Goal: Check status: Check status

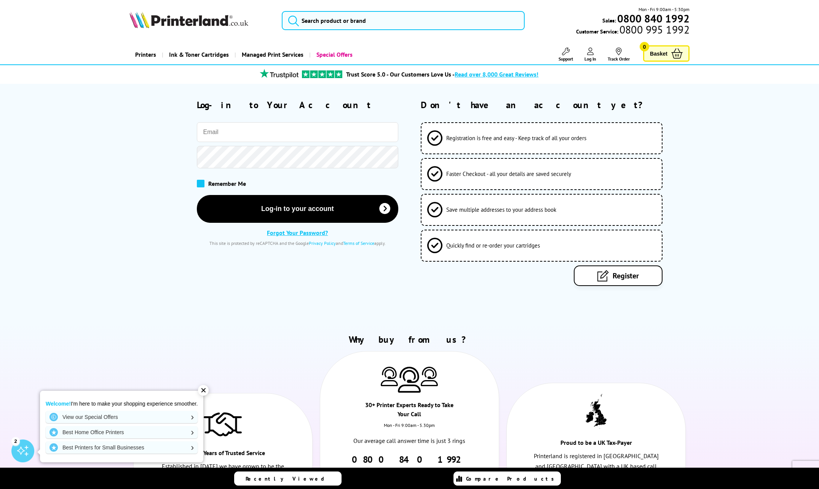
type input "[EMAIL_ADDRESS][DOMAIN_NAME]"
click at [202, 187] on span at bounding box center [201, 183] width 8 height 8
click at [198, 181] on input "checkbox" at bounding box center [198, 181] width 0 height 0
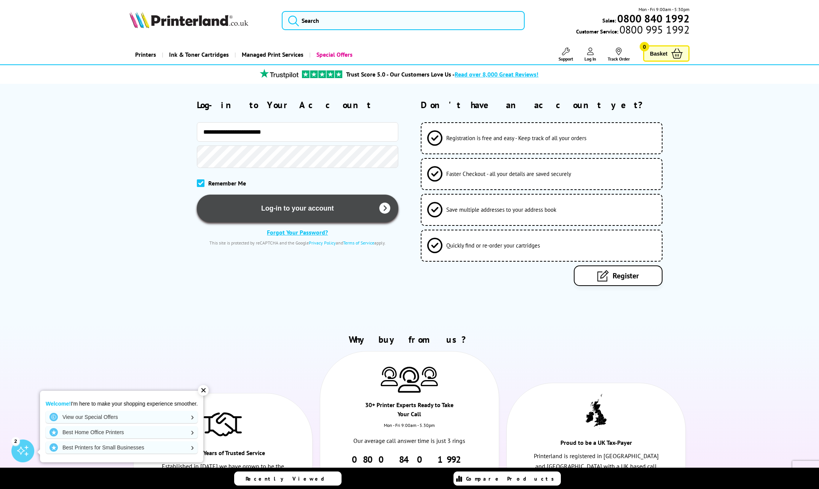
click at [281, 214] on button "Log-in to your account" at bounding box center [298, 209] width 202 height 28
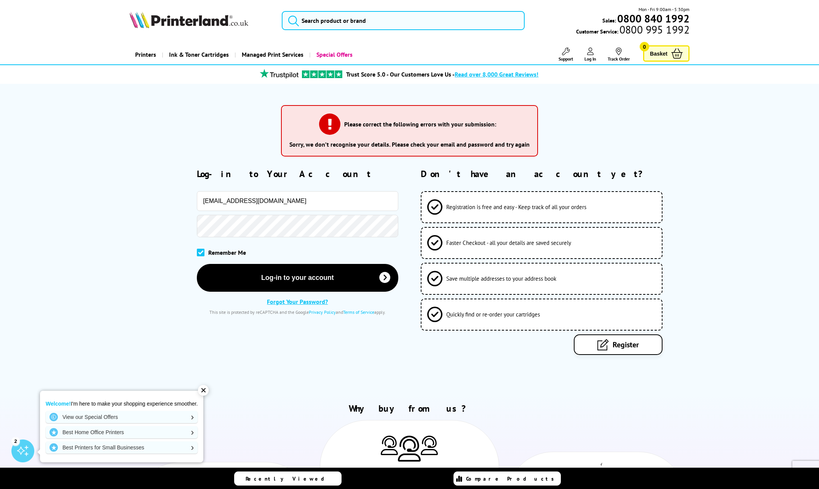
click at [195, 237] on div at bounding box center [263, 226] width 269 height 22
click at [356, 254] on div "Remember Me" at bounding box center [263, 252] width 269 height 23
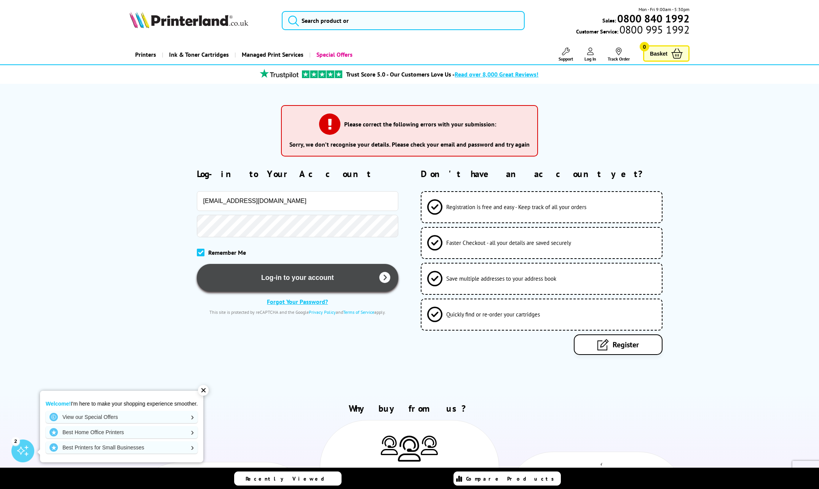
click at [289, 290] on button "Log-in to your account" at bounding box center [298, 278] width 202 height 28
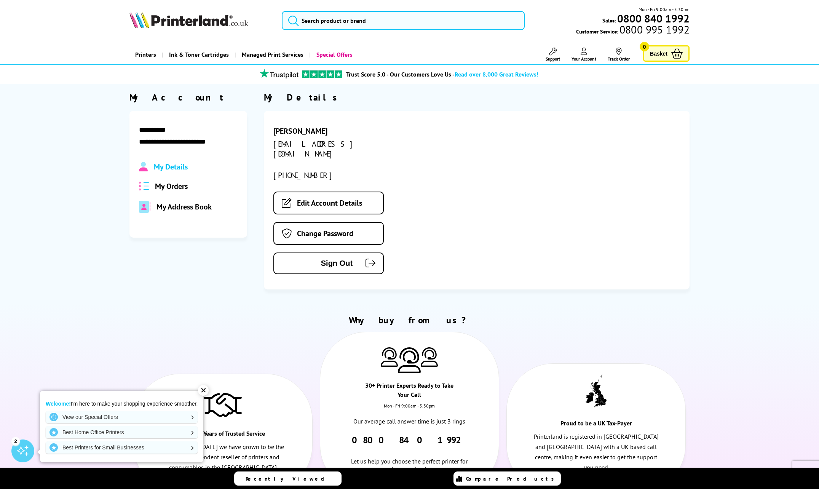
click at [171, 189] on span "My Orders" at bounding box center [171, 186] width 33 height 10
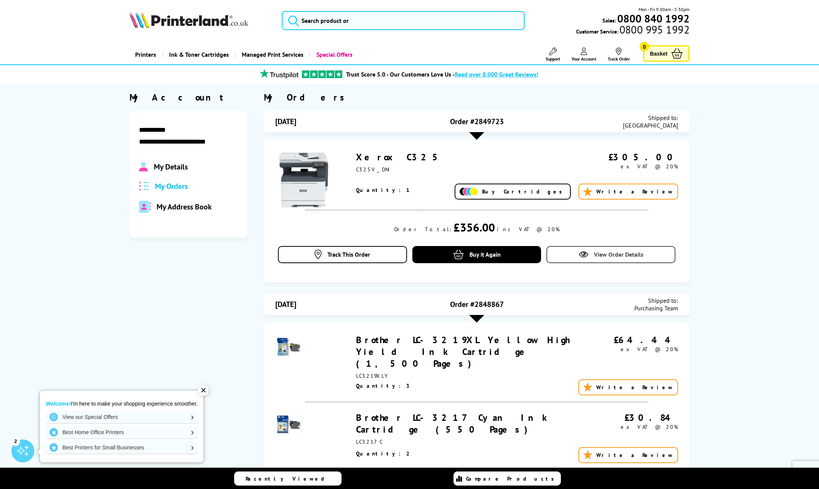
click at [594, 255] on span "View Order Details" at bounding box center [619, 255] width 50 height 8
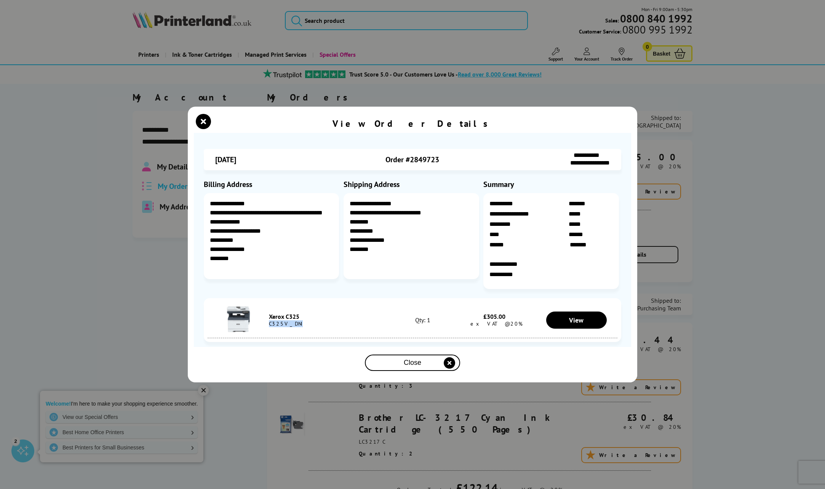
drag, startPoint x: 307, startPoint y: 324, endPoint x: 271, endPoint y: 326, distance: 36.6
click at [271, 326] on div "C325V_DNI" at bounding box center [330, 323] width 123 height 7
copy div "C325V_DNI"
click at [444, 366] on icon "close modal" at bounding box center [449, 362] width 11 height 11
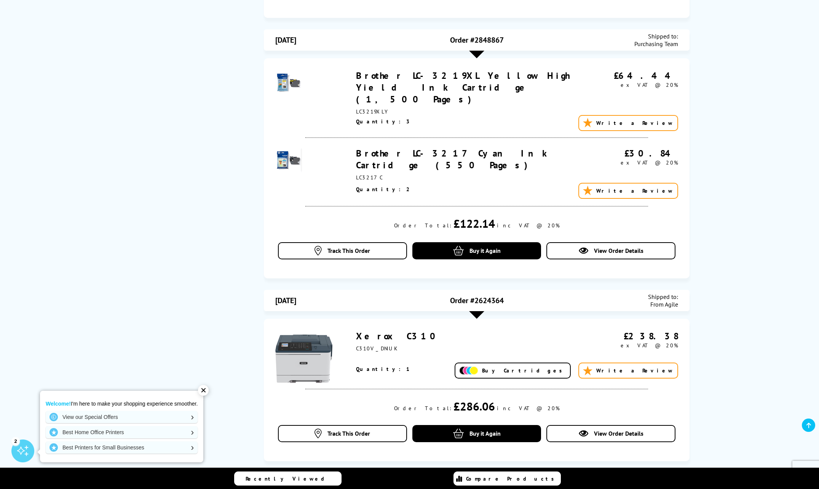
scroll to position [267, 0]
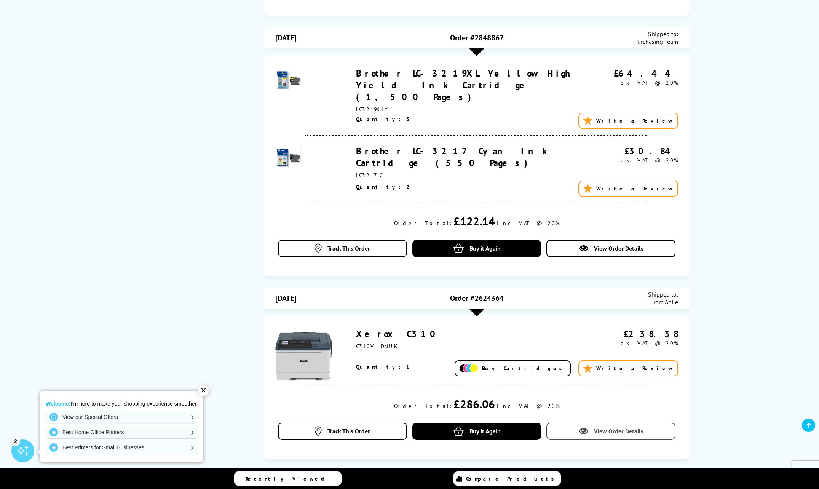
click at [585, 427] on icon at bounding box center [584, 432] width 10 height 10
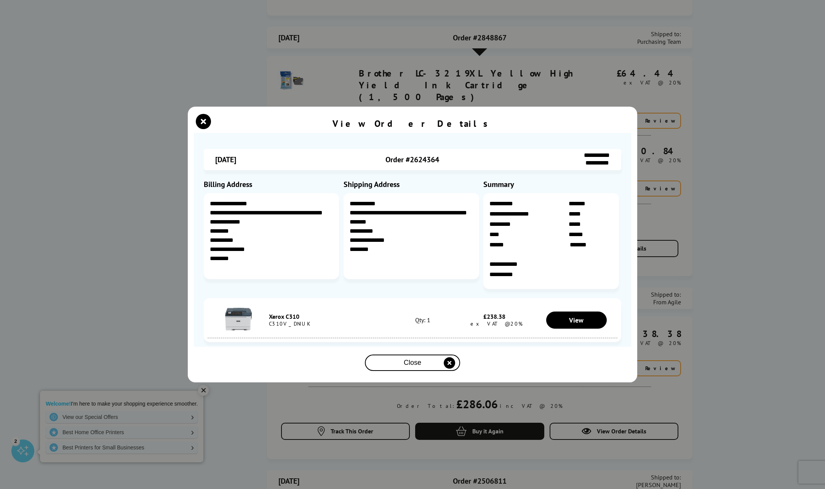
click at [449, 368] on icon "close modal" at bounding box center [449, 362] width 11 height 11
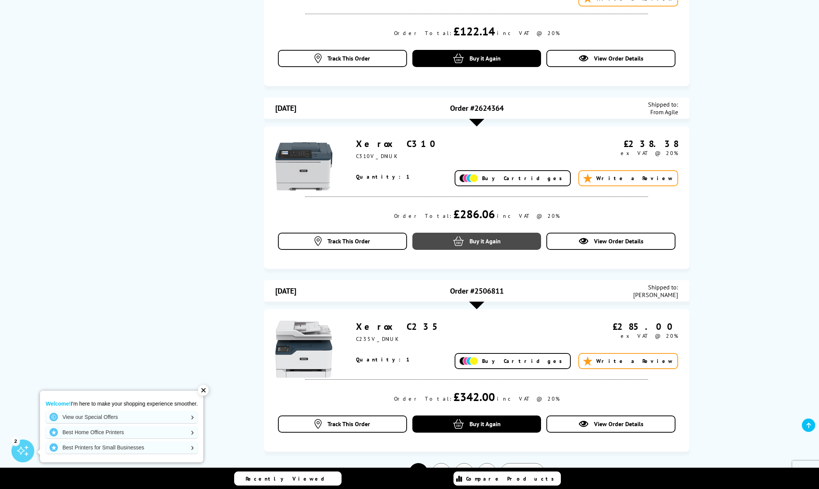
scroll to position [457, 0]
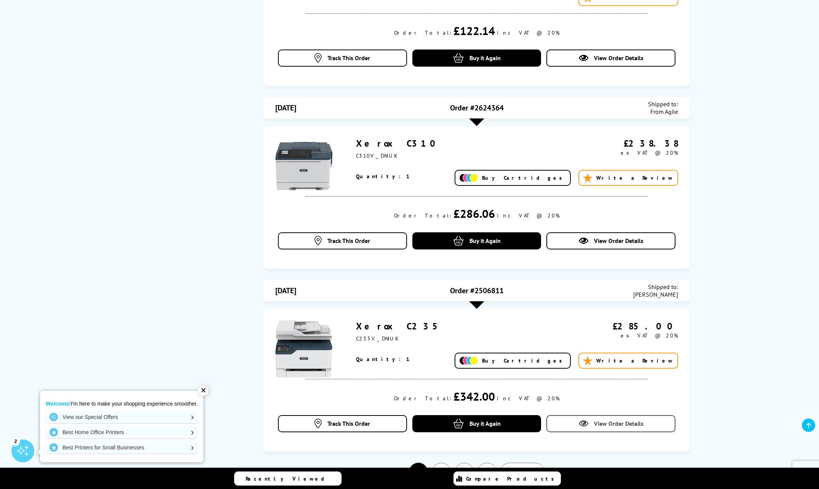
click at [581, 419] on icon at bounding box center [584, 424] width 10 height 10
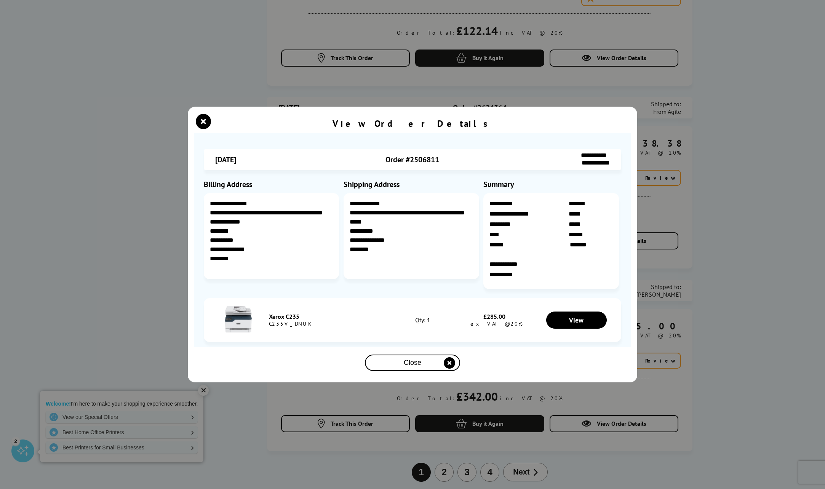
click at [601, 125] on div "View Order Details" at bounding box center [412, 124] width 437 height 17
click at [201, 119] on icon "close modal" at bounding box center [203, 121] width 15 height 15
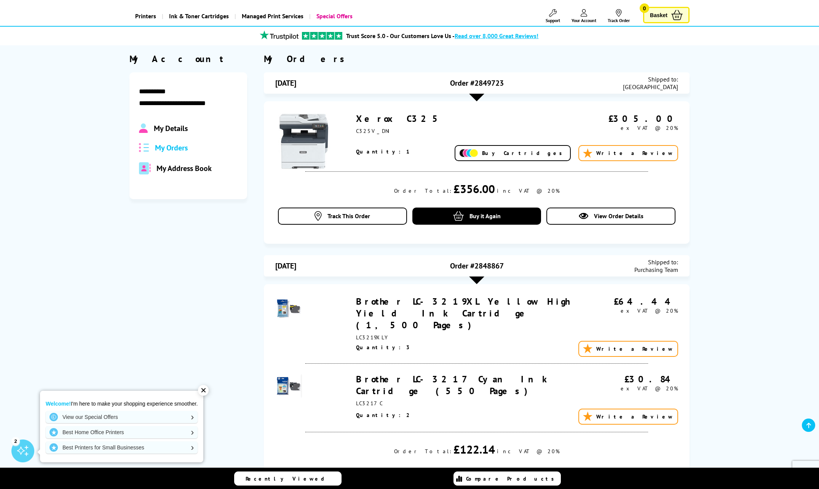
scroll to position [0, 0]
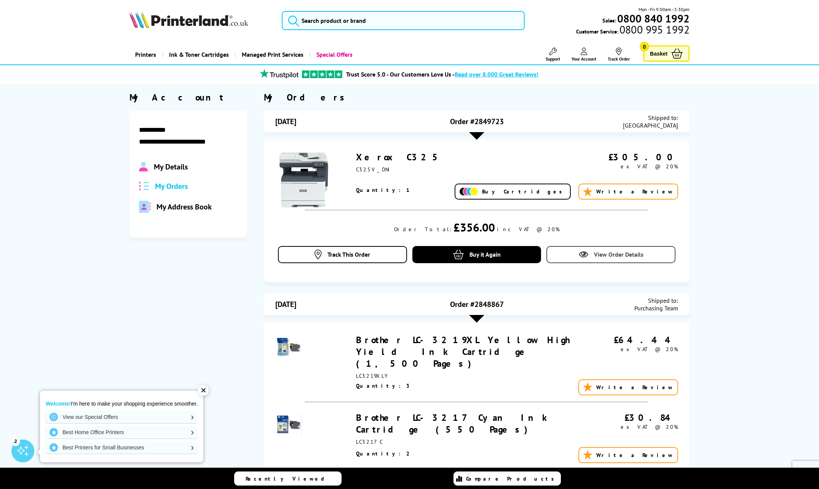
click at [600, 257] on span "View Order Details" at bounding box center [619, 255] width 50 height 8
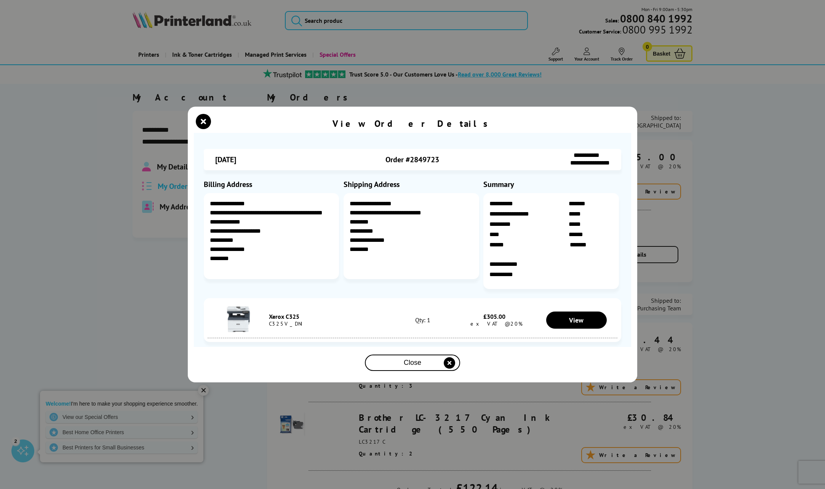
click at [765, 99] on div "**********" at bounding box center [412, 244] width 825 height 489
click at [447, 366] on icon "close modal" at bounding box center [449, 362] width 11 height 11
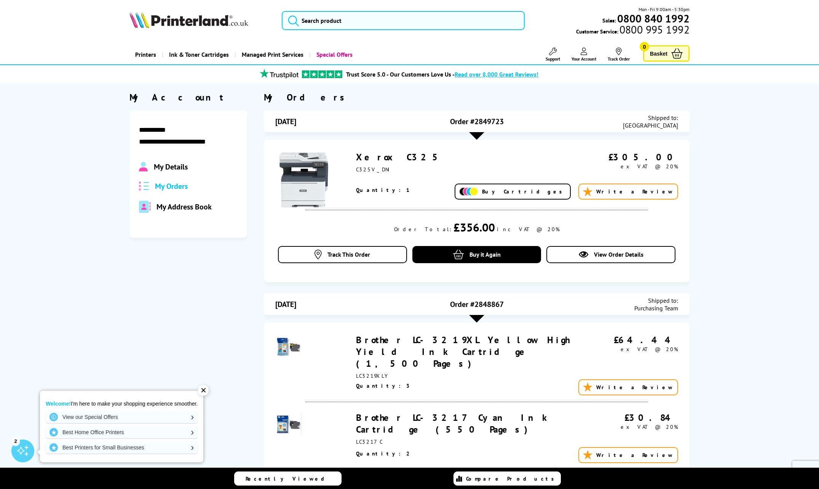
click at [173, 191] on span "My Orders" at bounding box center [171, 186] width 33 height 10
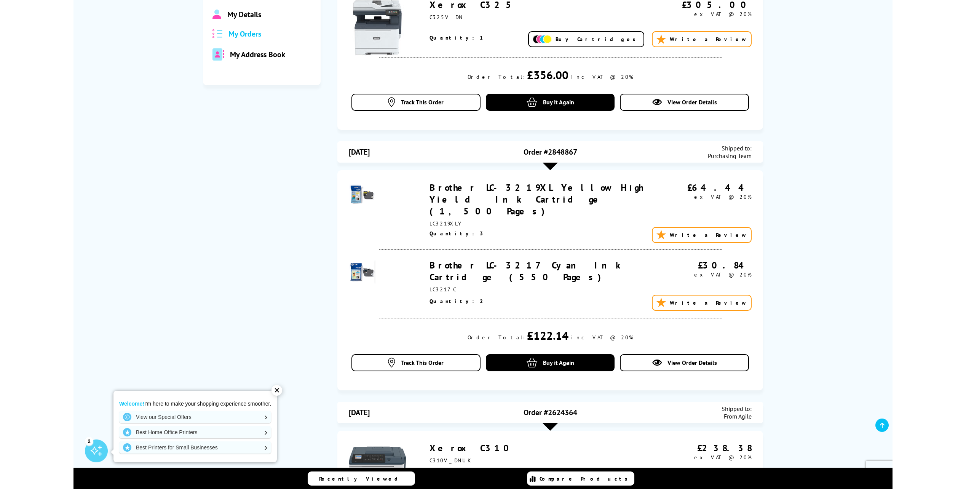
scroll to position [76, 0]
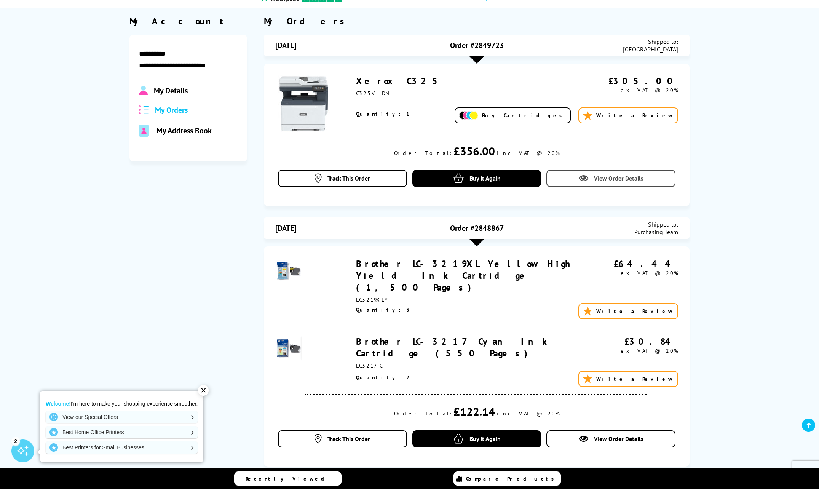
click at [594, 182] on span "View Order Details" at bounding box center [619, 178] width 50 height 8
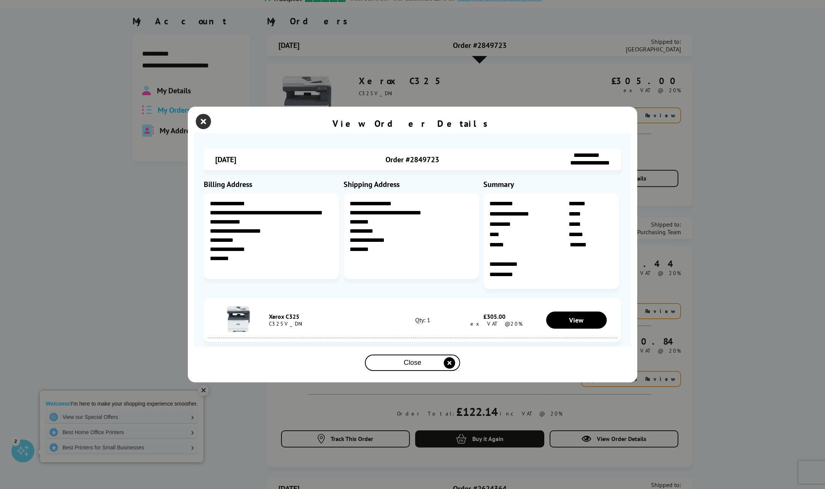
click at [208, 118] on icon "close modal" at bounding box center [203, 121] width 15 height 15
